Goal: Task Accomplishment & Management: Manage account settings

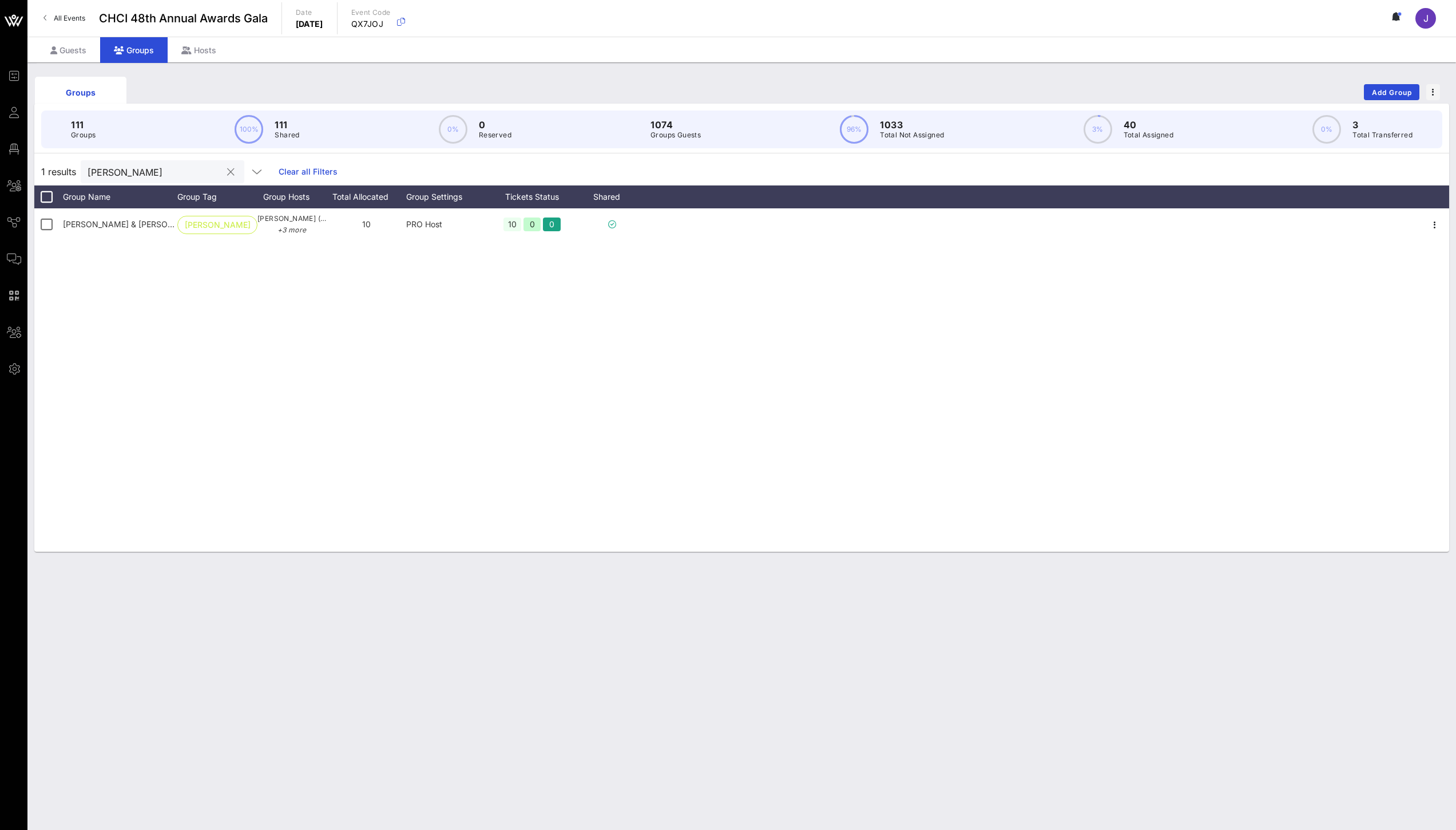
click at [87, 170] on div "[PERSON_NAME]" at bounding box center [162, 172] width 164 height 23
click at [92, 169] on input "[PERSON_NAME]" at bounding box center [155, 171] width 134 height 15
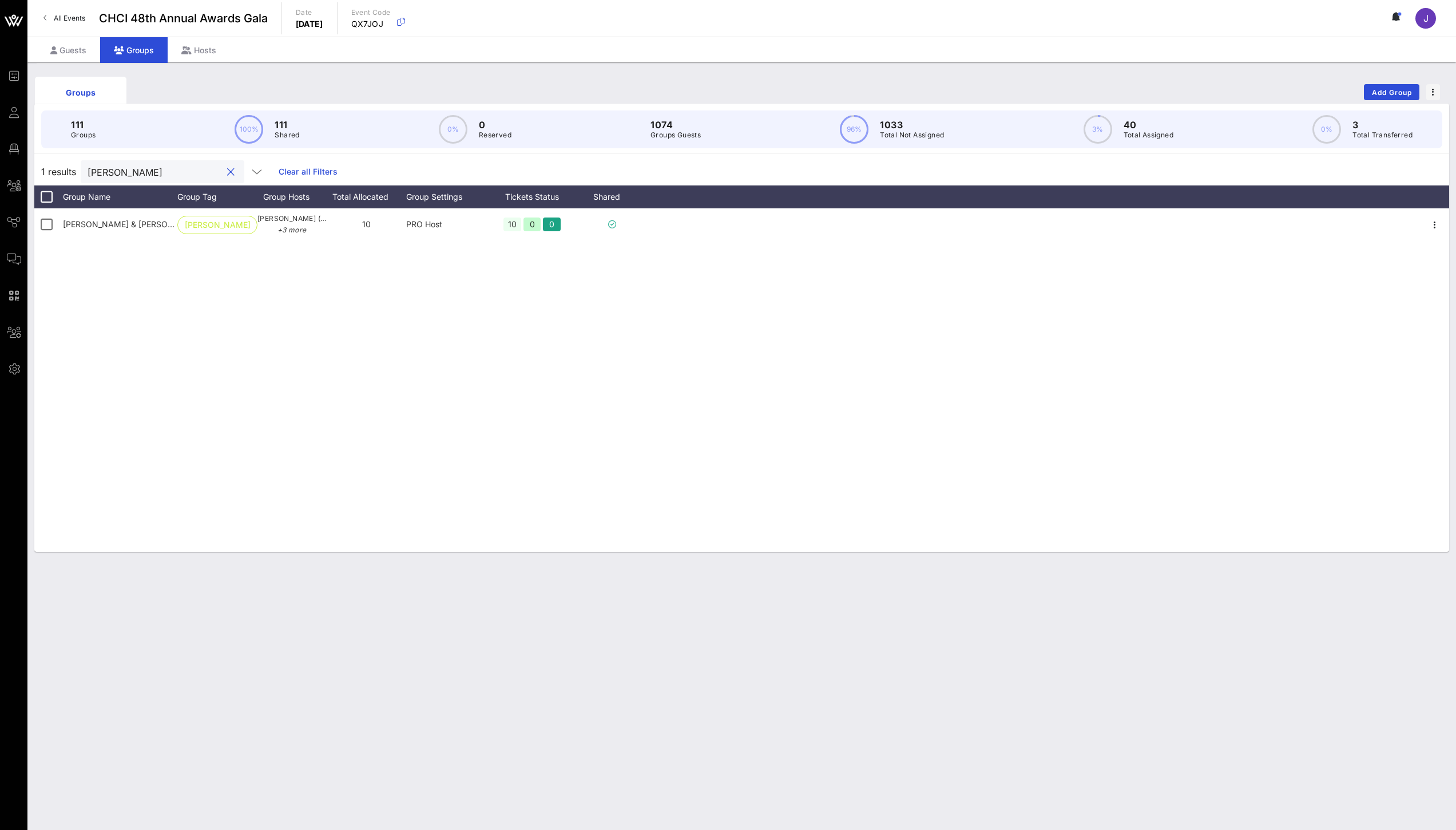
click at [92, 169] on input "[PERSON_NAME]" at bounding box center [155, 171] width 134 height 15
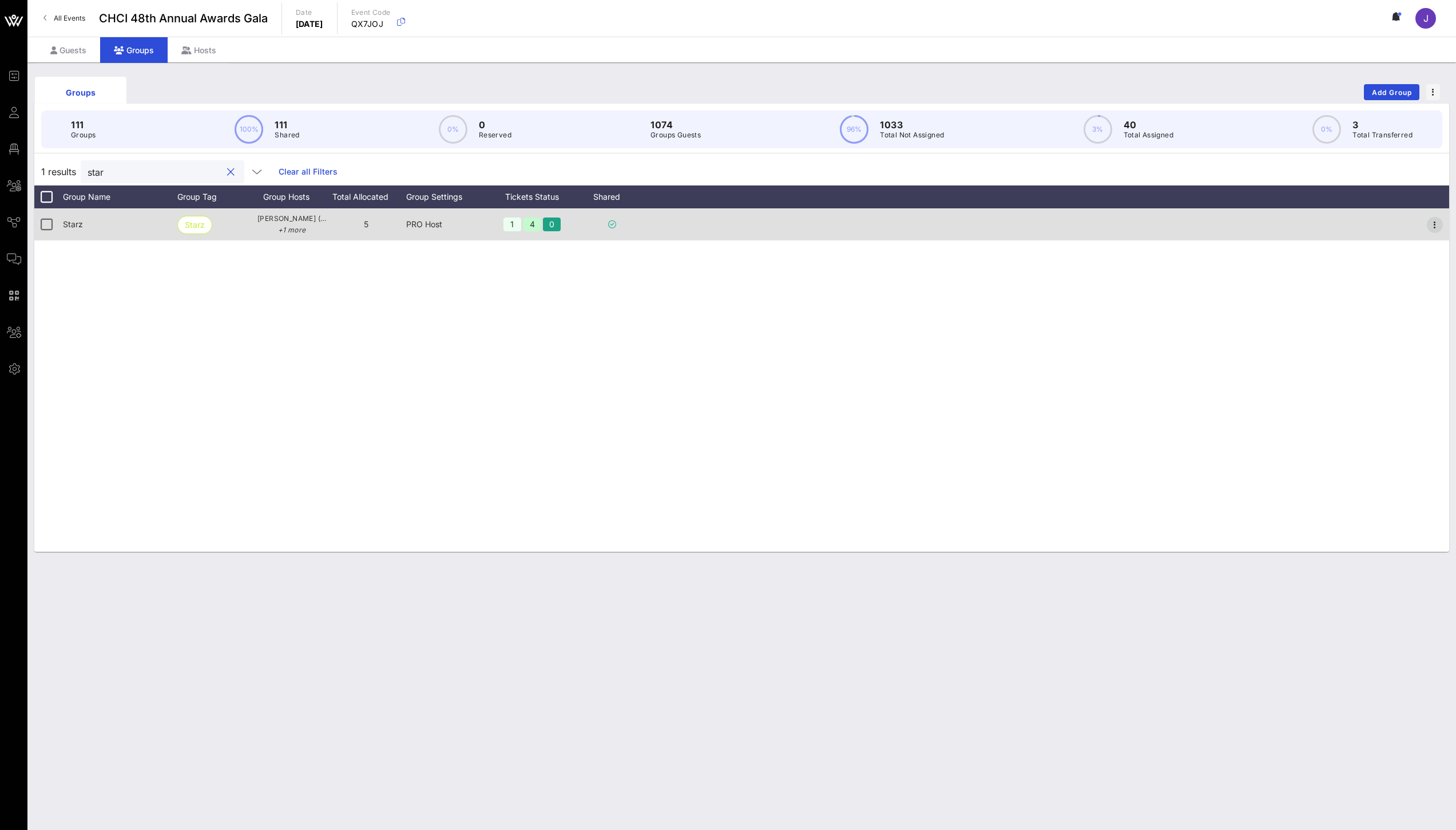
type input "star"
click at [1439, 227] on icon "button" at bounding box center [1434, 225] width 13 height 13
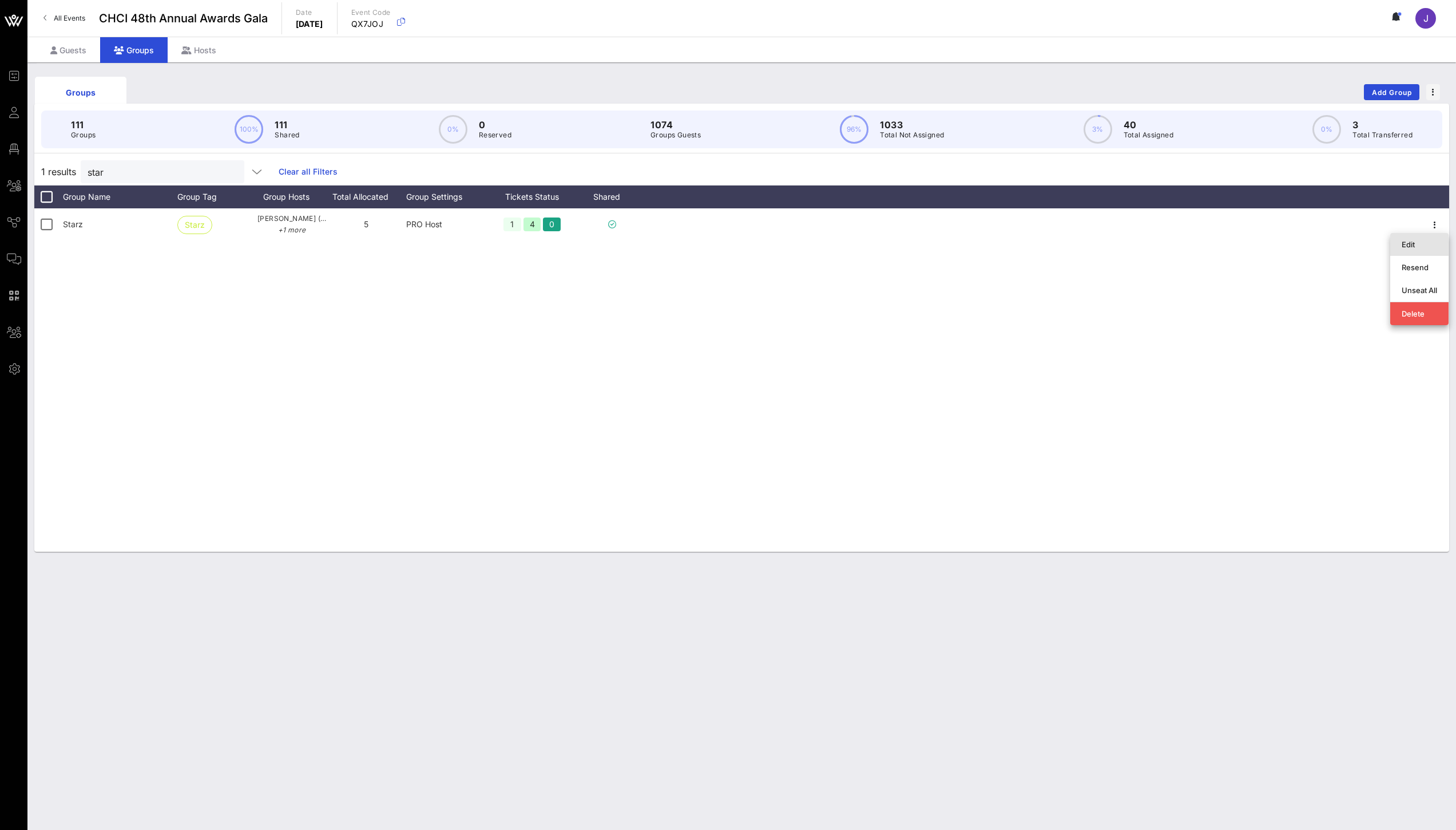
click at [1422, 246] on div "Edit" at bounding box center [1419, 244] width 36 height 9
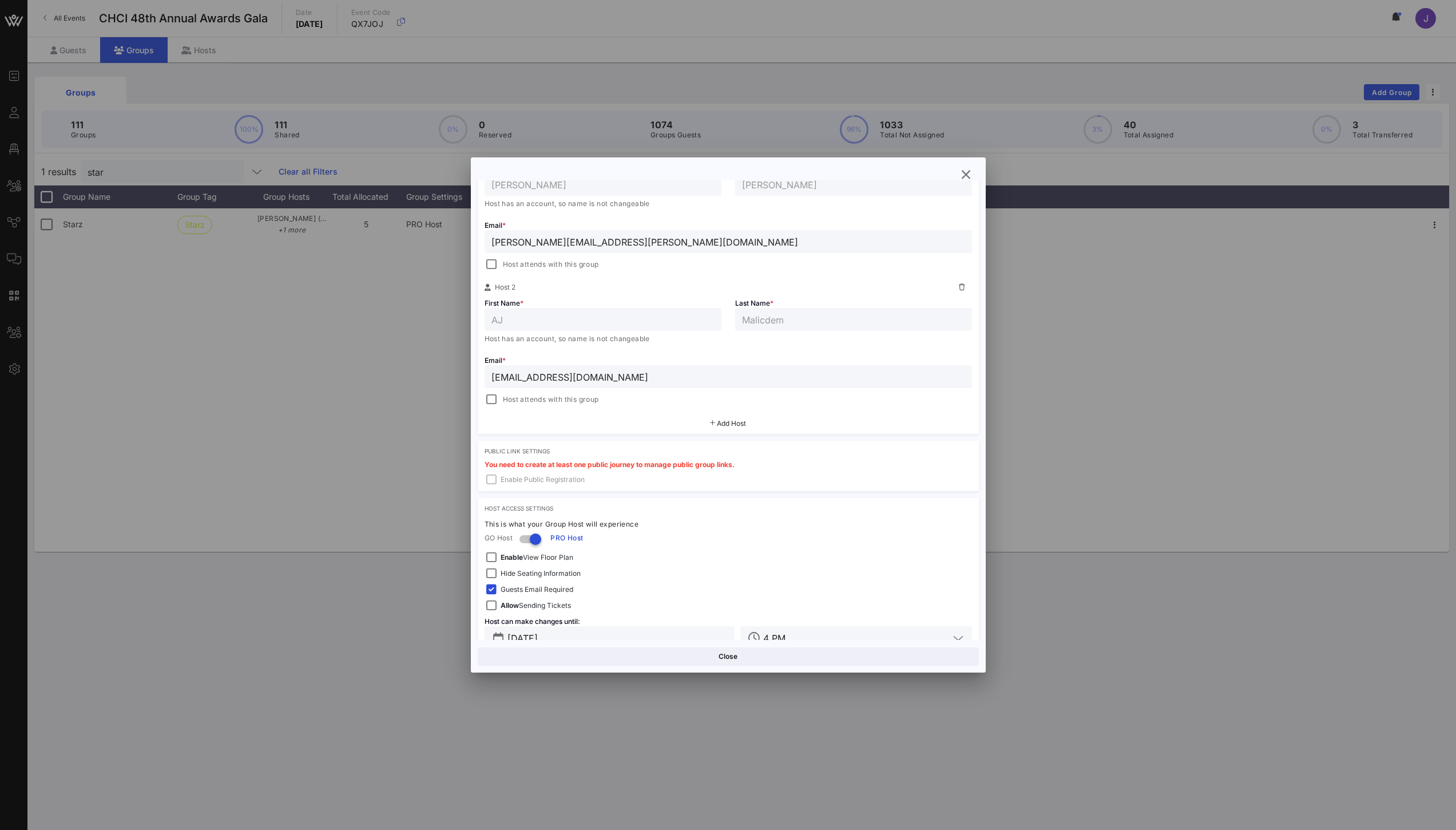
scroll to position [245, 0]
click at [491, 398] on div at bounding box center [491, 399] width 16 height 16
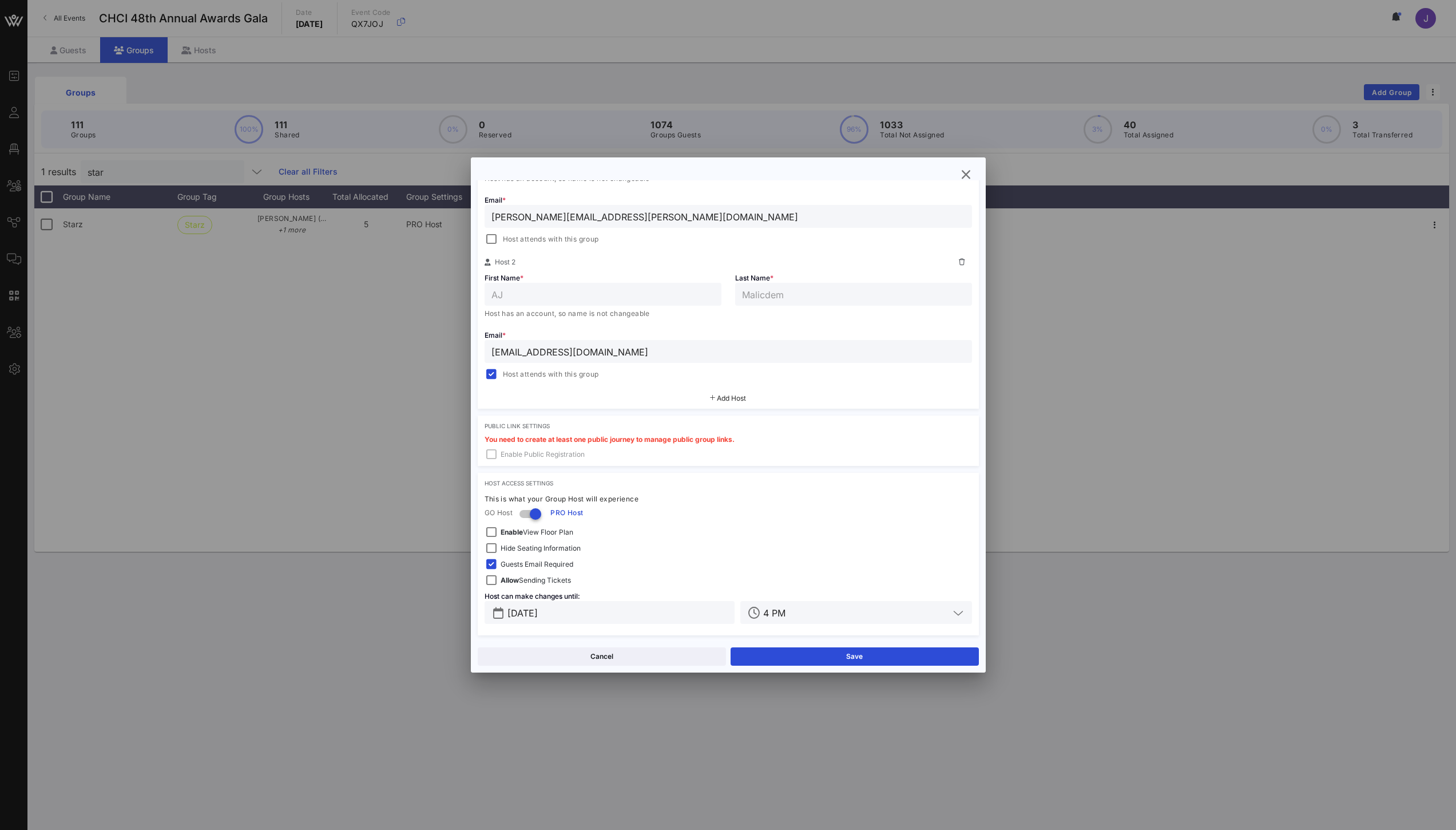
scroll to position [272, 0]
click at [868, 657] on button "Save" at bounding box center [854, 656] width 248 height 18
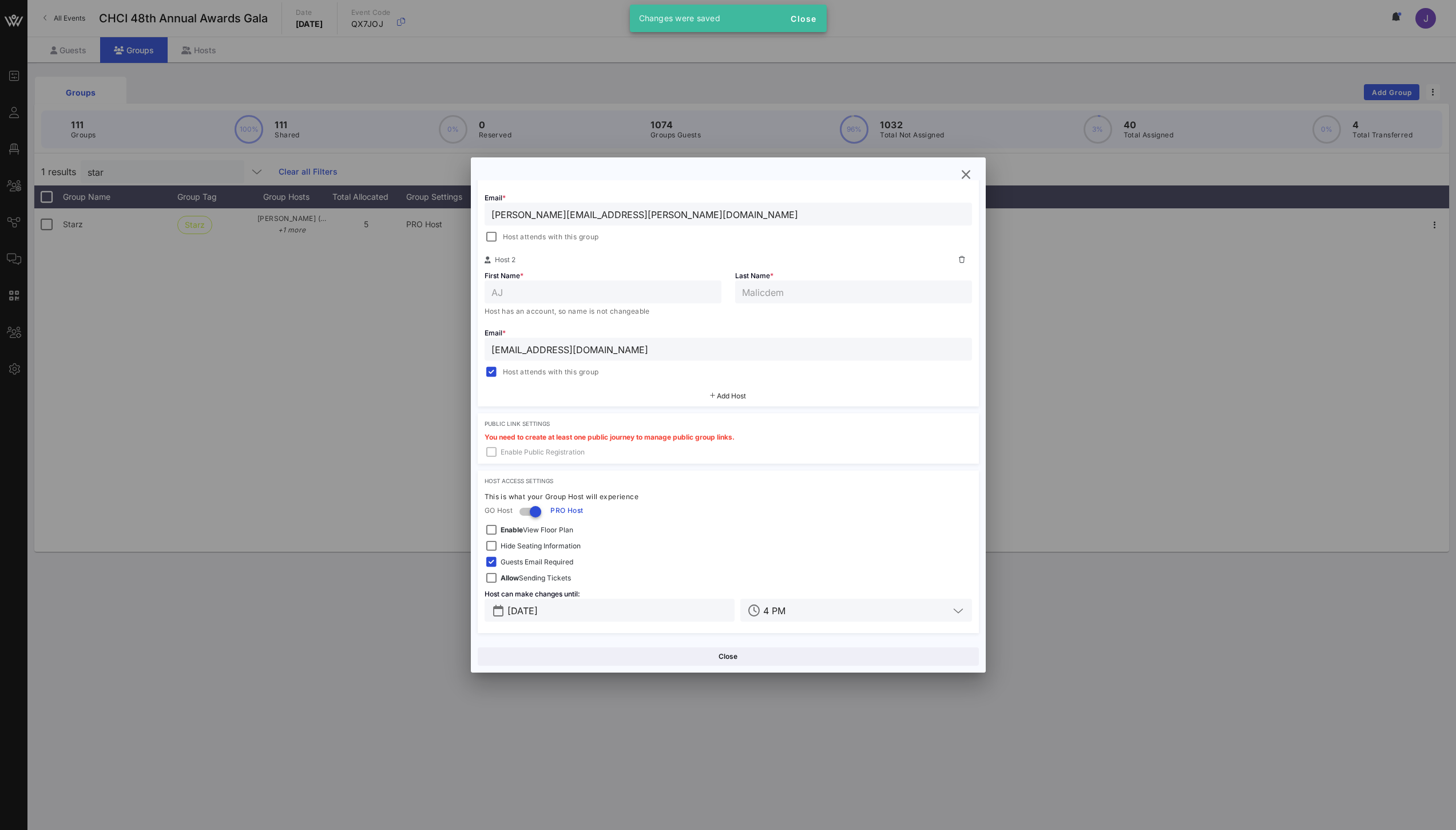
scroll to position [0, 0]
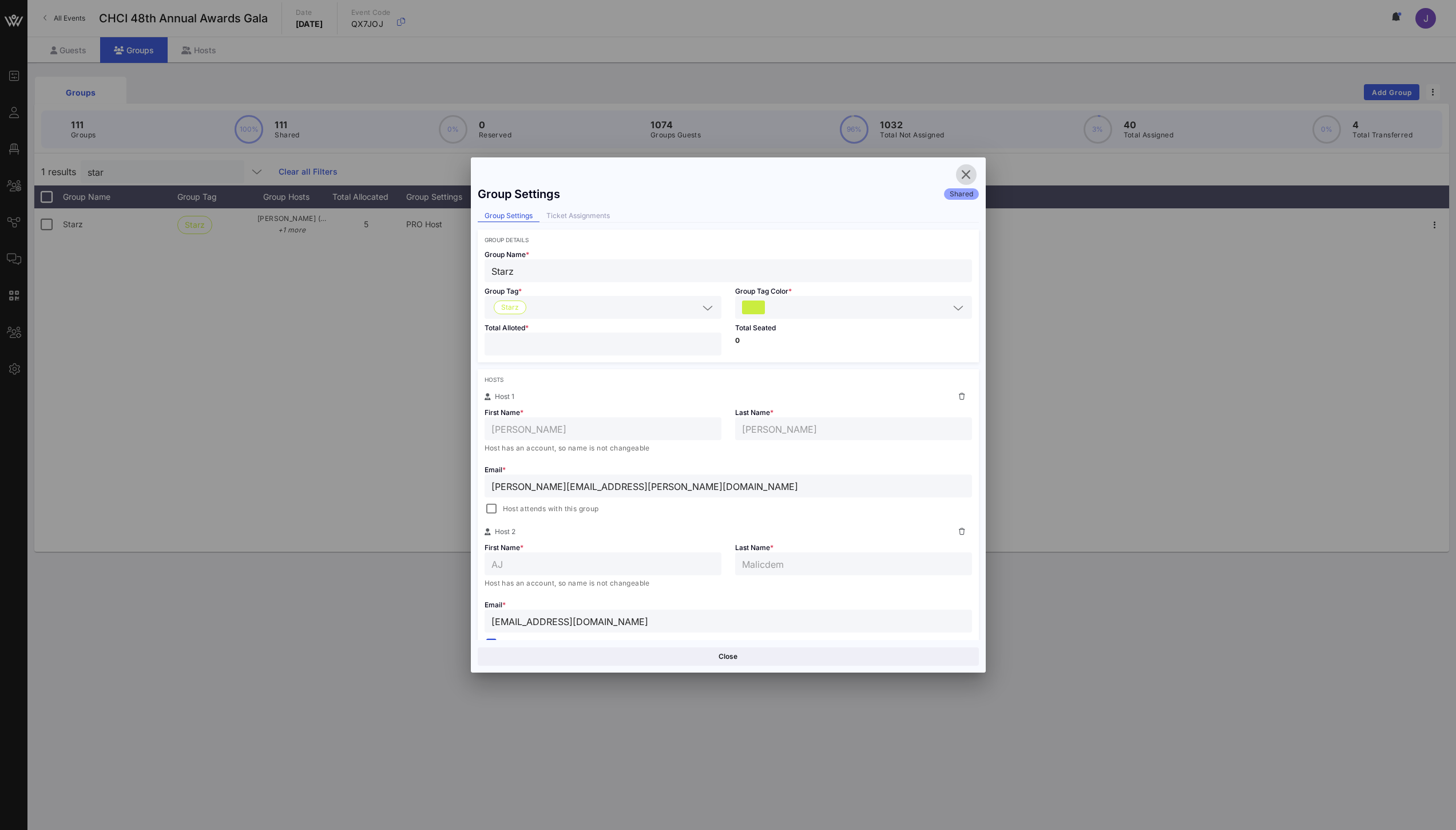
click at [965, 175] on icon "button" at bounding box center [966, 174] width 13 height 13
